Goal: Download file/media

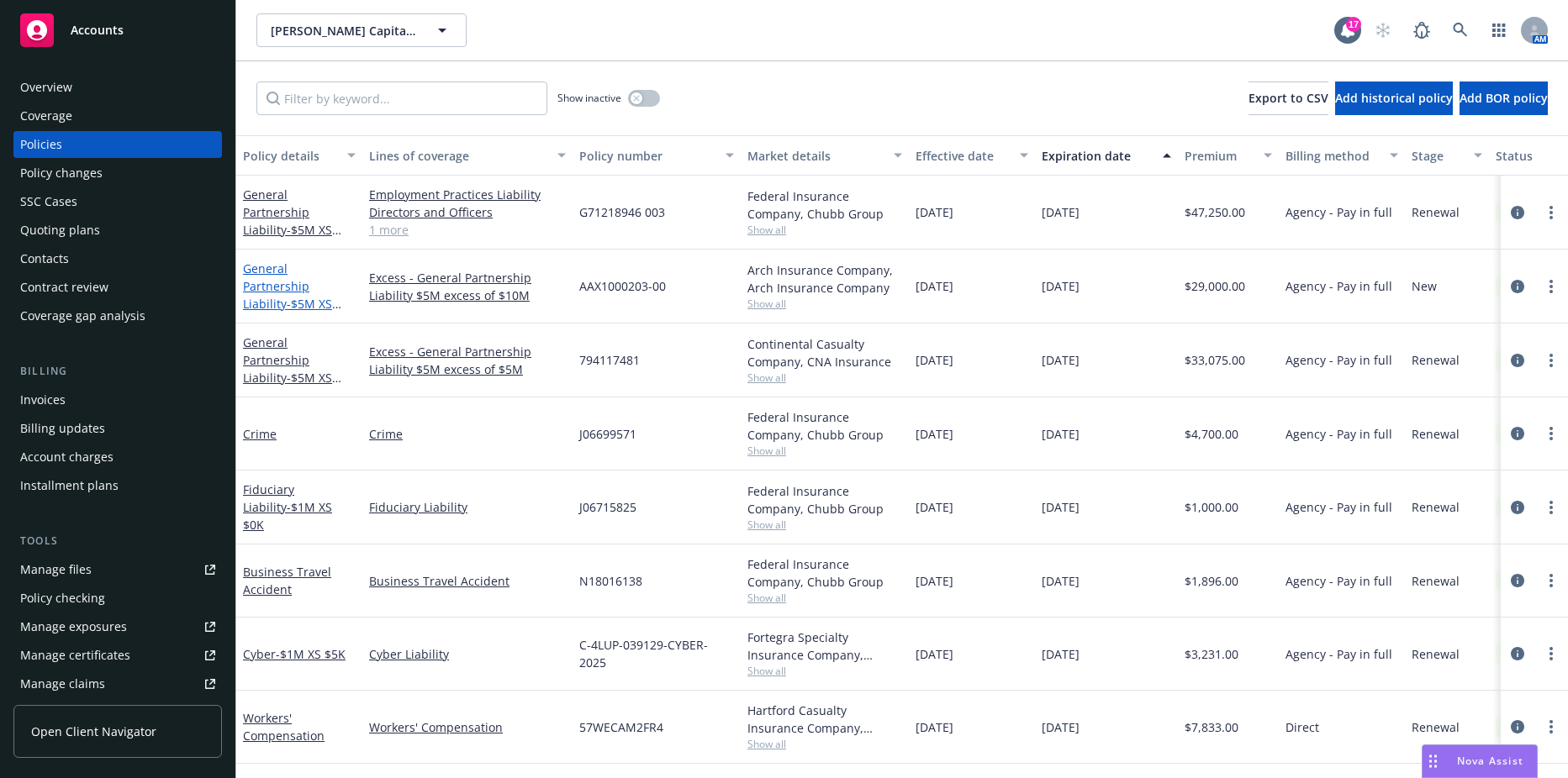
click at [313, 272] on link "General Partnership Liability - $5M XS $10M" at bounding box center [287, 295] width 89 height 69
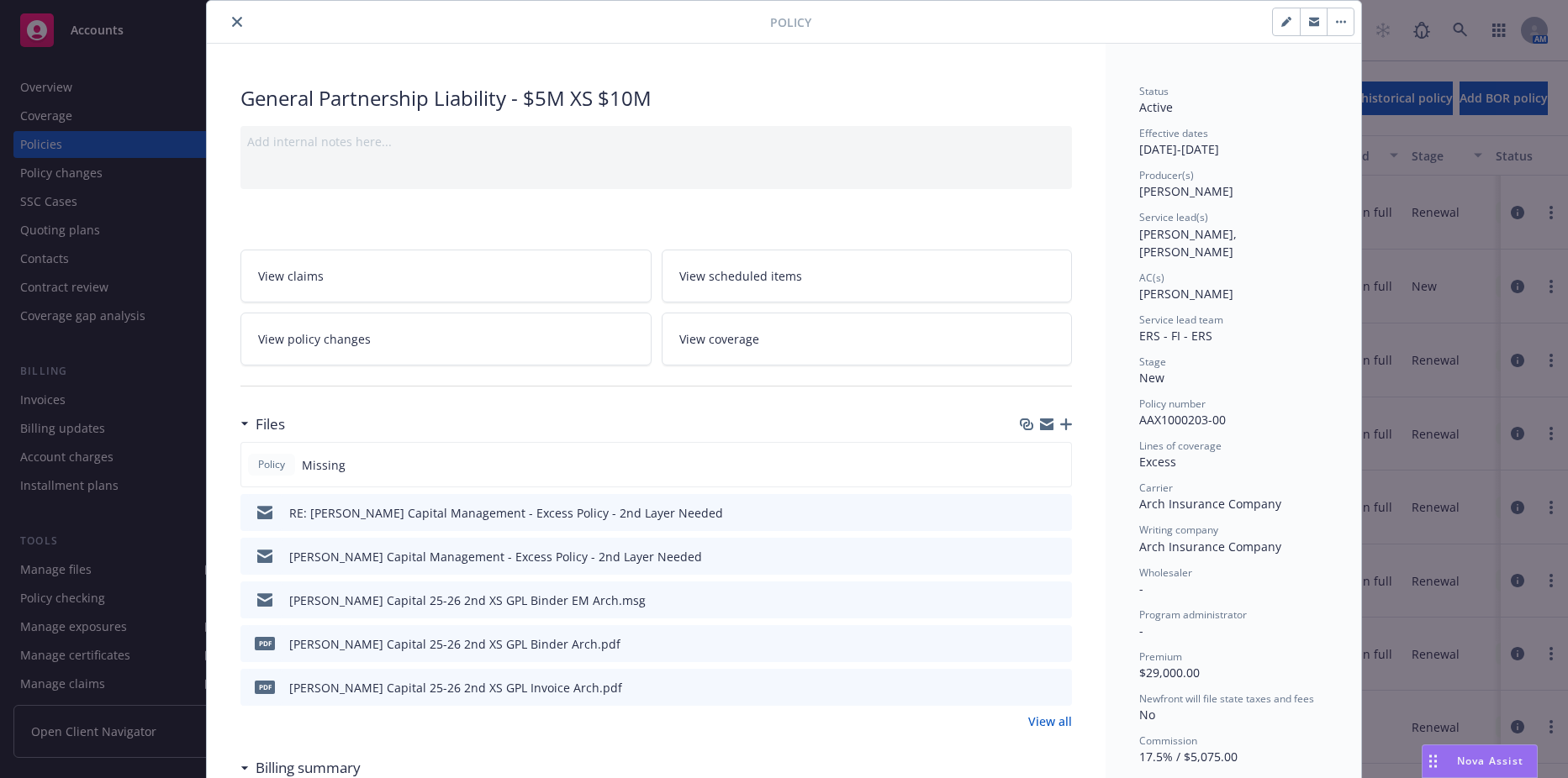
scroll to position [84, 0]
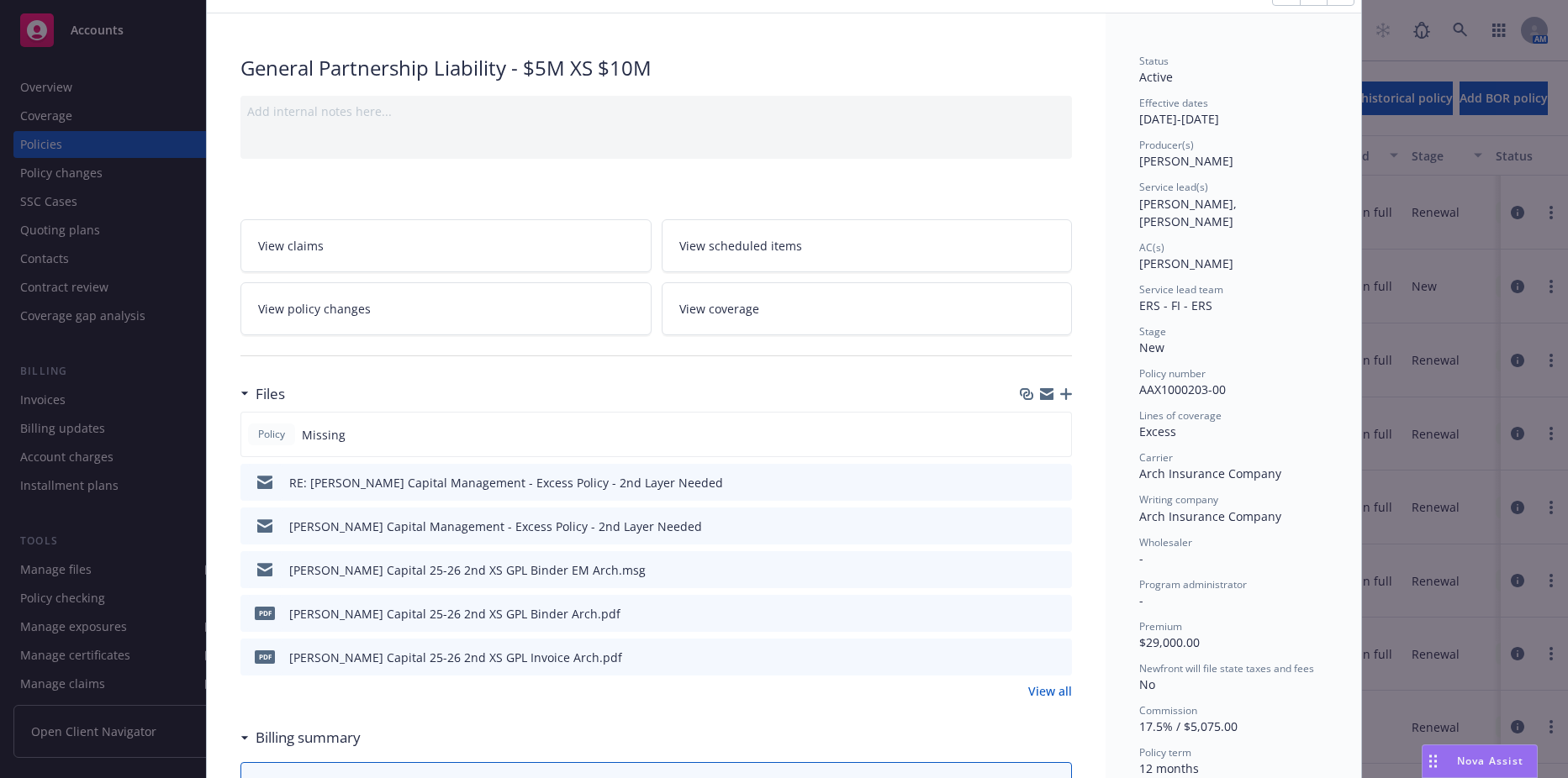
click at [1053, 480] on icon "preview file" at bounding box center [1056, 482] width 15 height 12
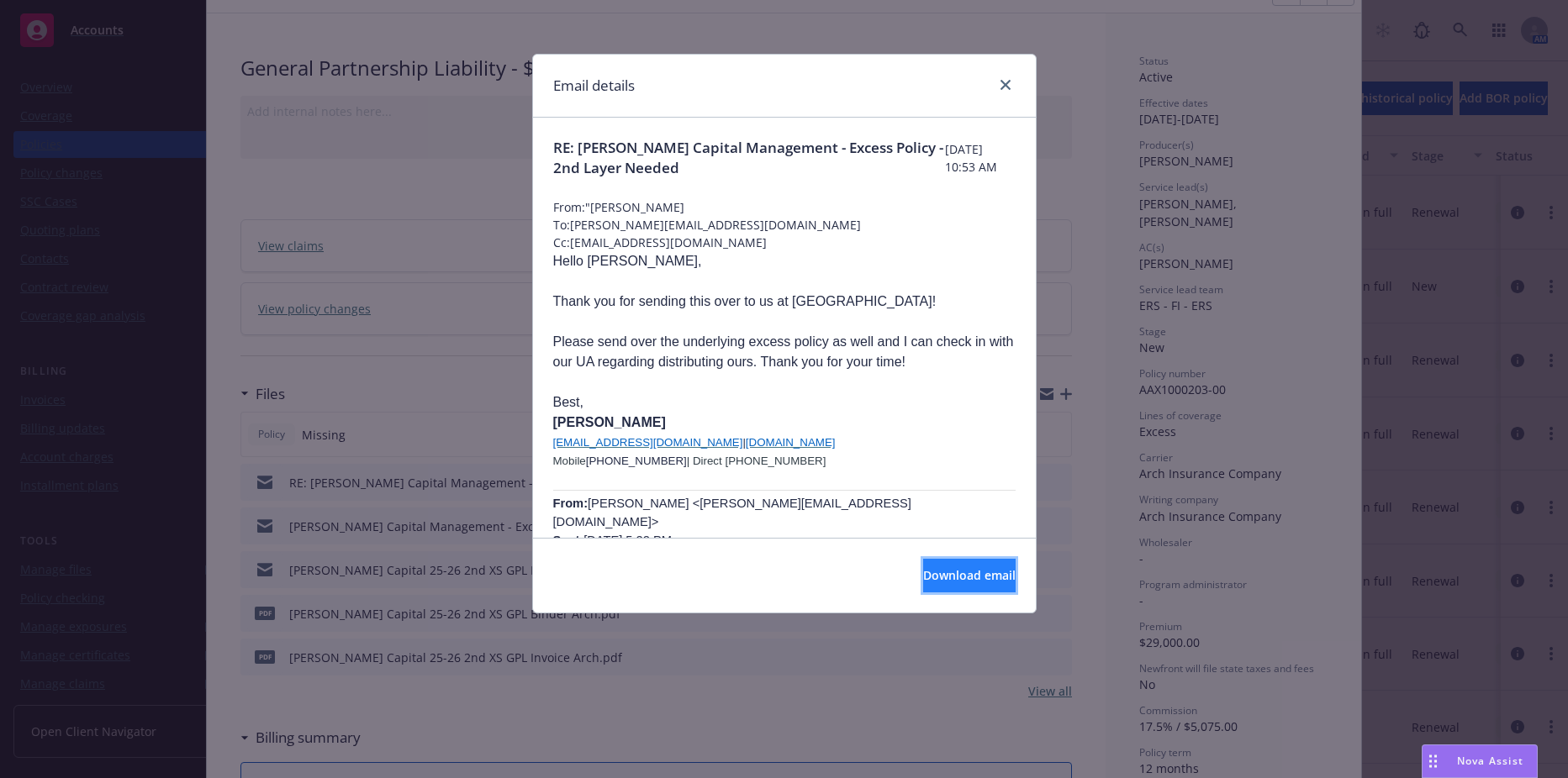
click at [925, 563] on button "Download email" at bounding box center [969, 576] width 93 height 34
